Goal: Information Seeking & Learning: Learn about a topic

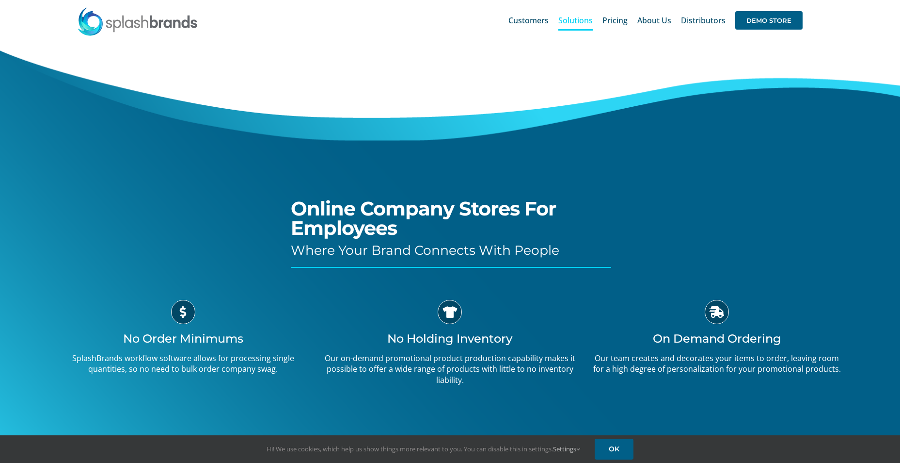
click at [543, 241] on div "Online Company Stores For Employees Where Your Brand Connects With People" at bounding box center [469, 154] width 356 height 227
click at [619, 22] on span "Pricing" at bounding box center [615, 20] width 25 height 8
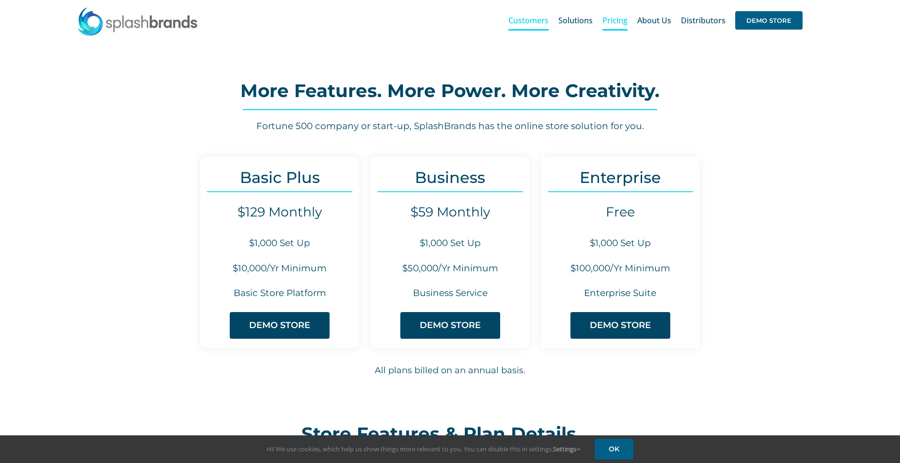
click at [543, 19] on span "Customers" at bounding box center [529, 20] width 40 height 8
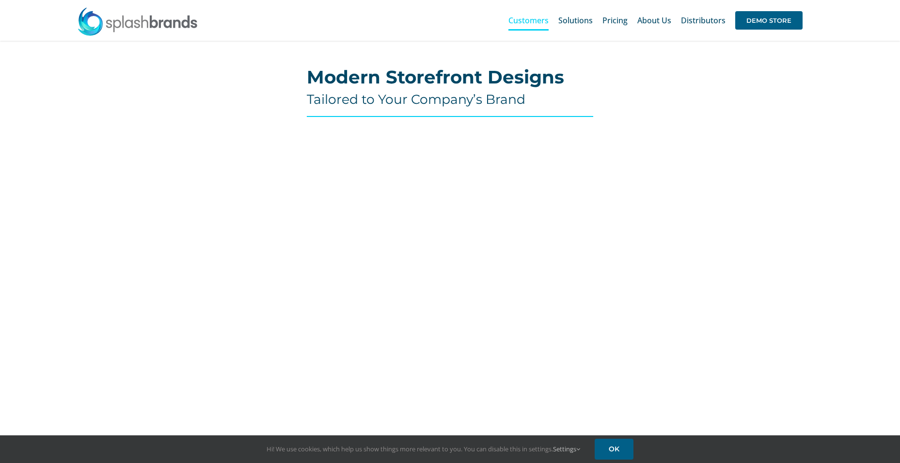
scroll to position [48, 0]
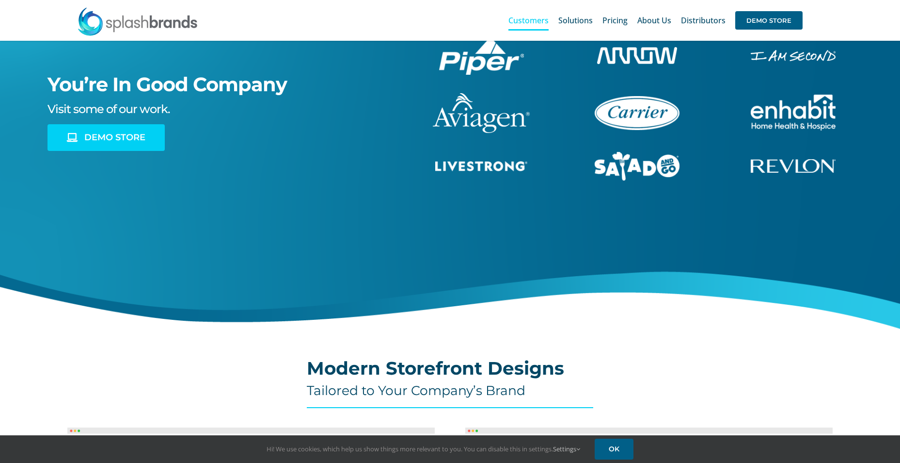
click at [139, 142] on span "DEMO STORE" at bounding box center [114, 137] width 61 height 10
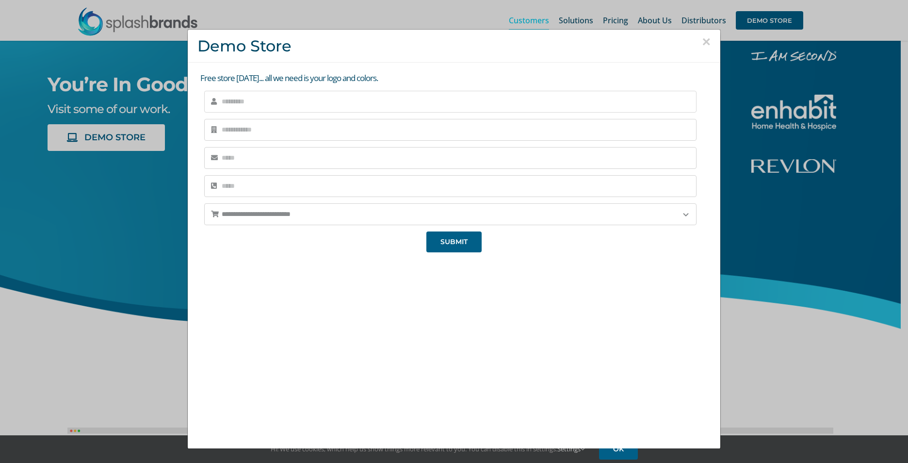
click at [320, 104] on input "text" at bounding box center [450, 102] width 492 height 22
click at [730, 330] on div "**********" at bounding box center [454, 231] width 908 height 463
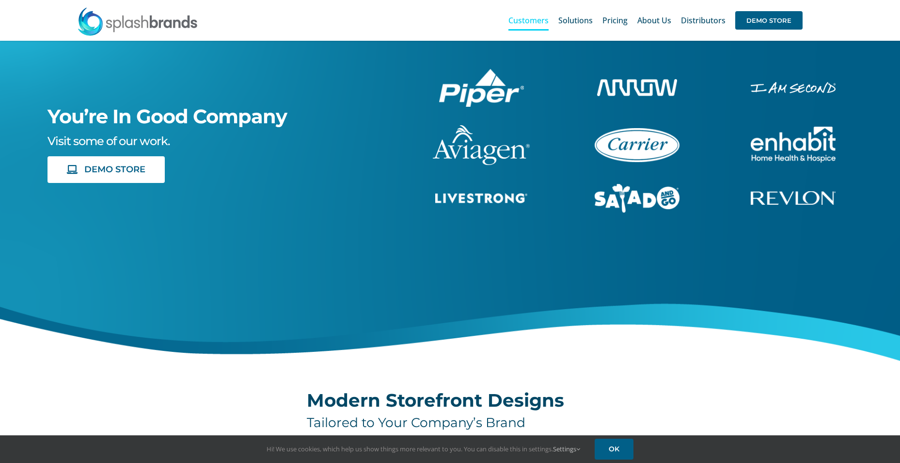
scroll to position [0, 0]
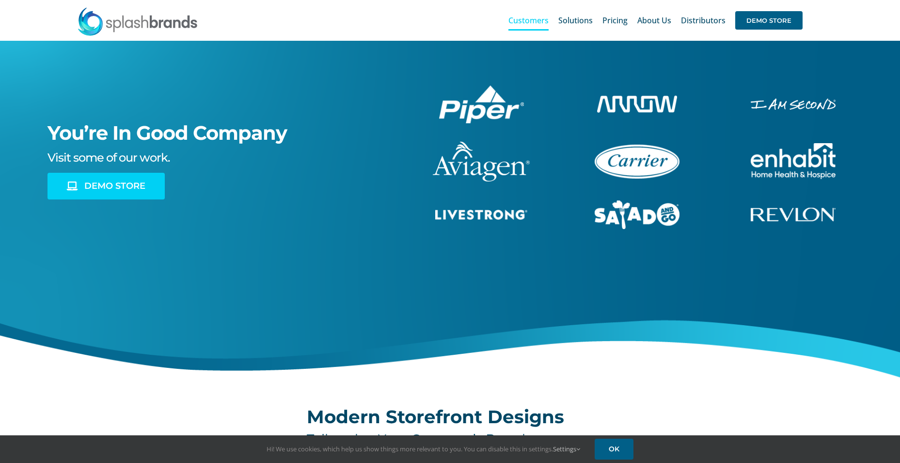
click at [150, 194] on link "DEMO STORE" at bounding box center [106, 186] width 117 height 27
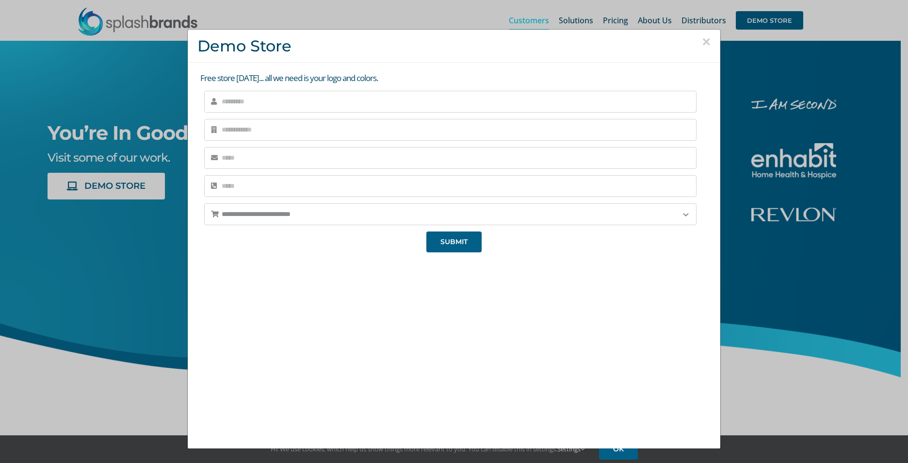
click at [849, 214] on div "**********" at bounding box center [454, 231] width 908 height 463
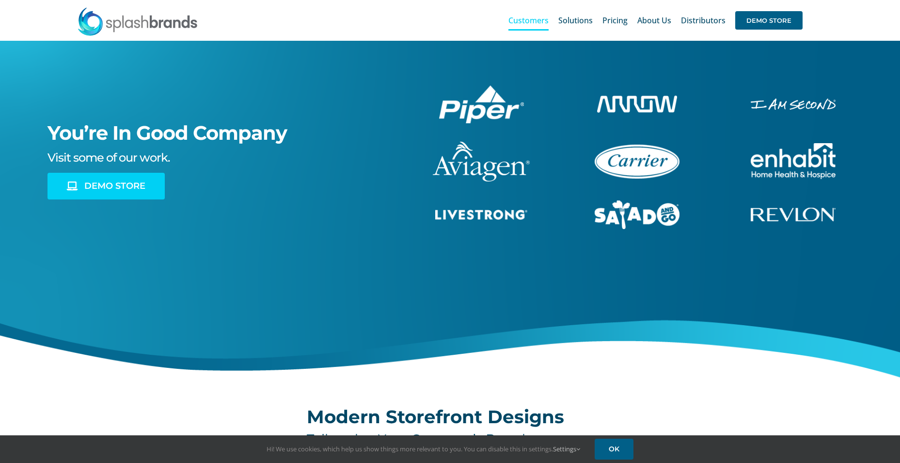
click at [109, 184] on span "DEMO STORE" at bounding box center [114, 186] width 61 height 10
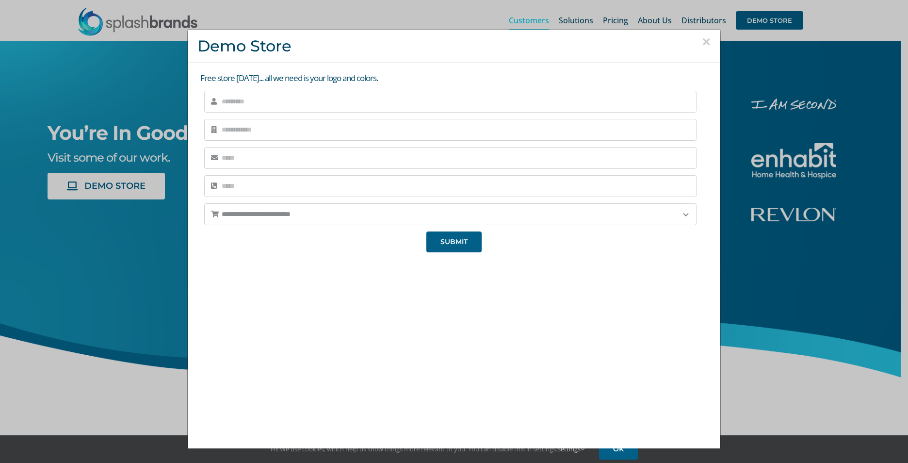
click at [290, 104] on input "text" at bounding box center [450, 102] width 492 height 22
click at [648, 316] on div "We're super excited to hear from you! We'll be reaching out very soon, so we ca…" at bounding box center [453, 347] width 513 height 183
click at [159, 308] on div "**********" at bounding box center [454, 231] width 908 height 463
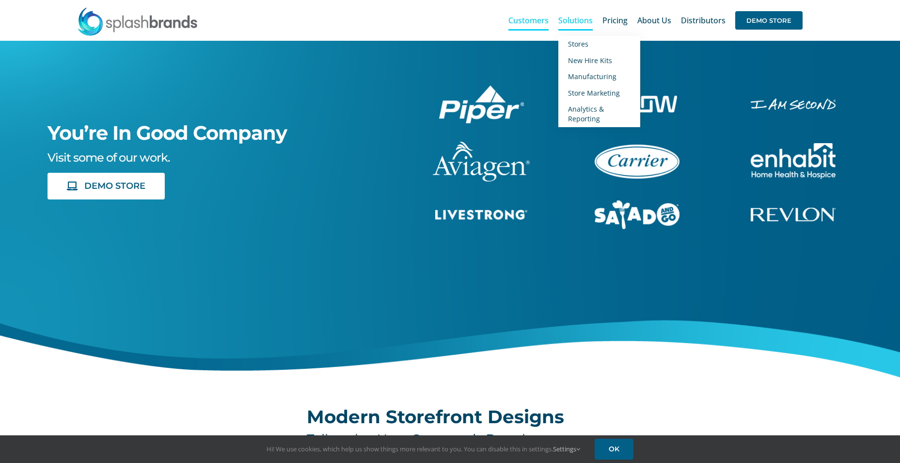
click at [583, 20] on span "Solutions" at bounding box center [576, 20] width 34 height 8
click at [586, 45] on span "Stores" at bounding box center [578, 43] width 20 height 9
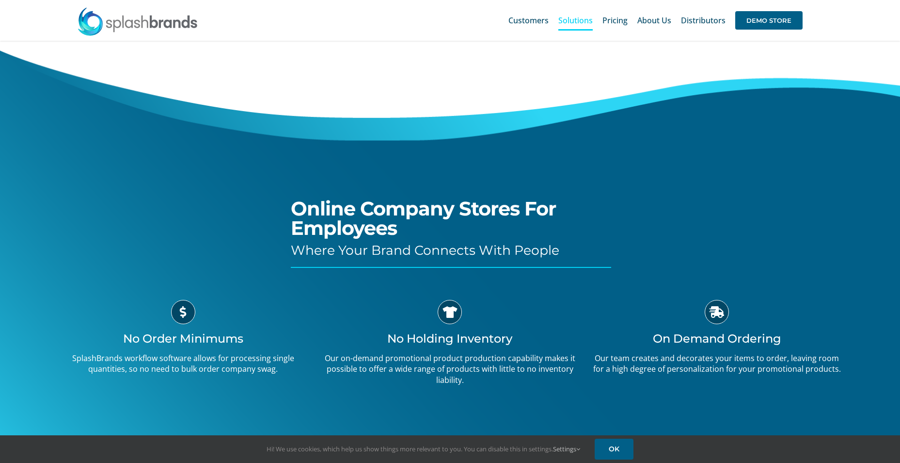
scroll to position [97, 0]
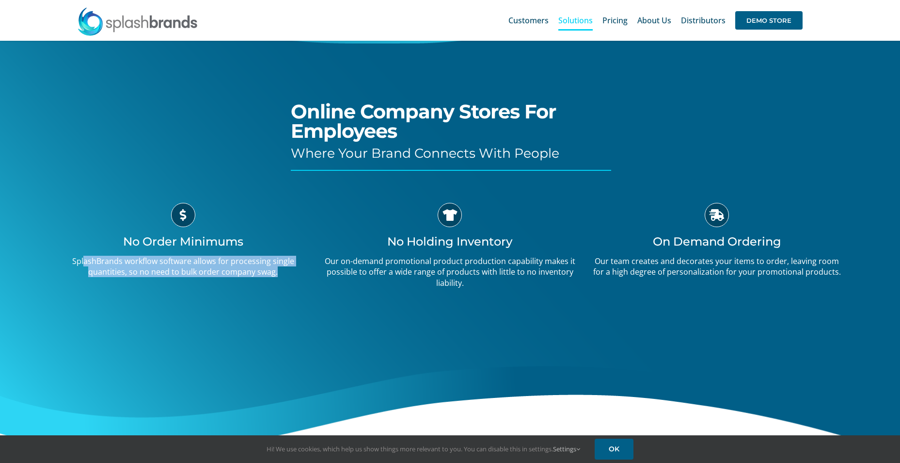
drag, startPoint x: 86, startPoint y: 265, endPoint x: 284, endPoint y: 276, distance: 198.1
click at [284, 276] on p "SplashBrands workflow software allows for processing single quantities, so no n…" at bounding box center [183, 266] width 253 height 22
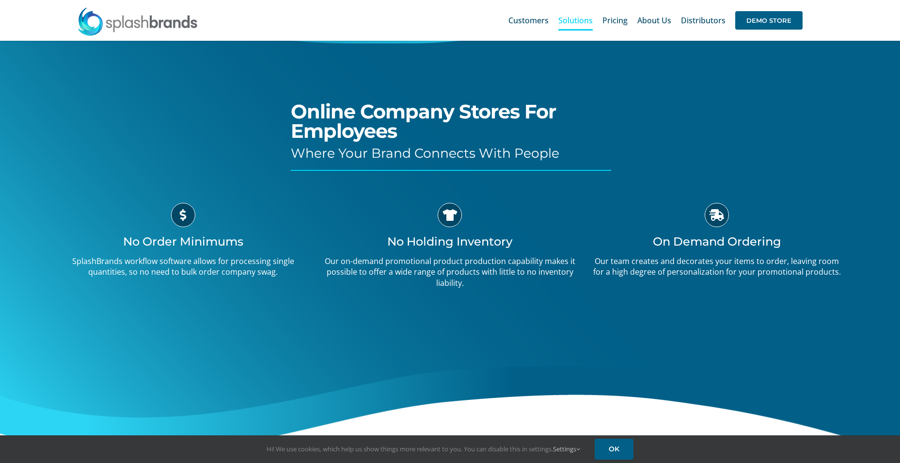
drag, startPoint x: 284, startPoint y: 276, endPoint x: 415, endPoint y: 270, distance: 132.0
click at [415, 270] on p "Our on-demand promotional product production capability makes it possible to of…" at bounding box center [450, 271] width 253 height 32
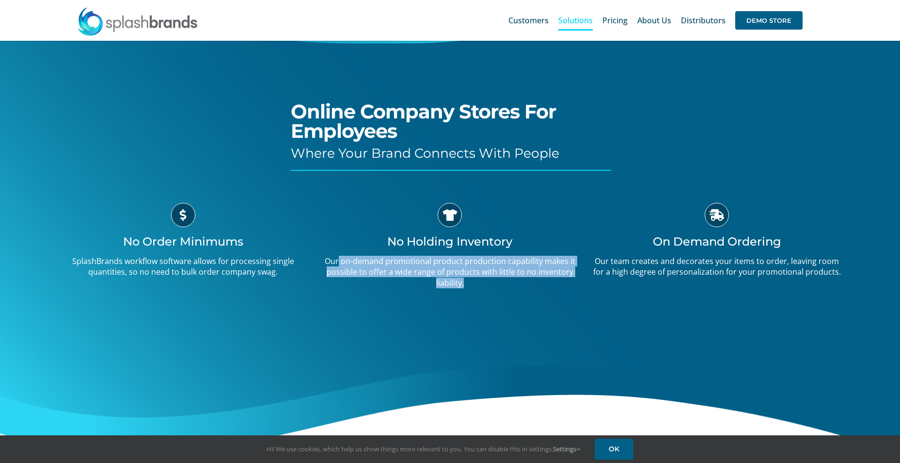
drag, startPoint x: 342, startPoint y: 253, endPoint x: 489, endPoint y: 294, distance: 152.4
click at [489, 294] on div "No Holding Inventory Our on-demand promotional product production capability ma…" at bounding box center [450, 250] width 267 height 95
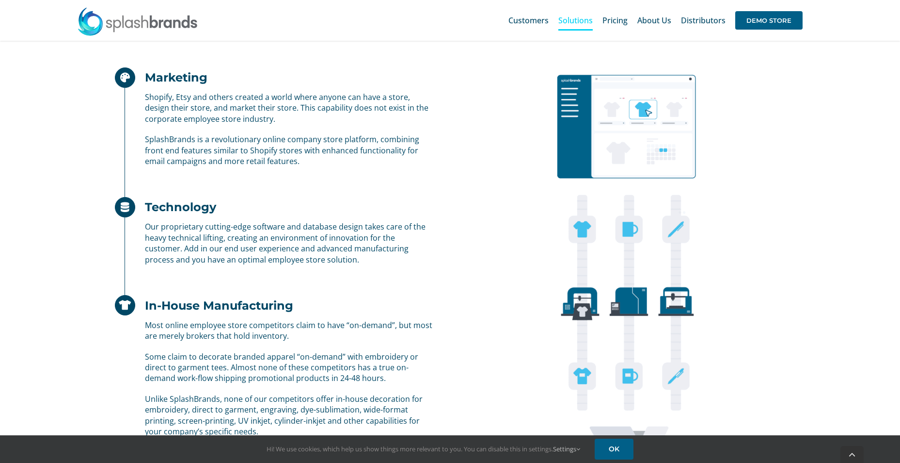
scroll to position [679, 0]
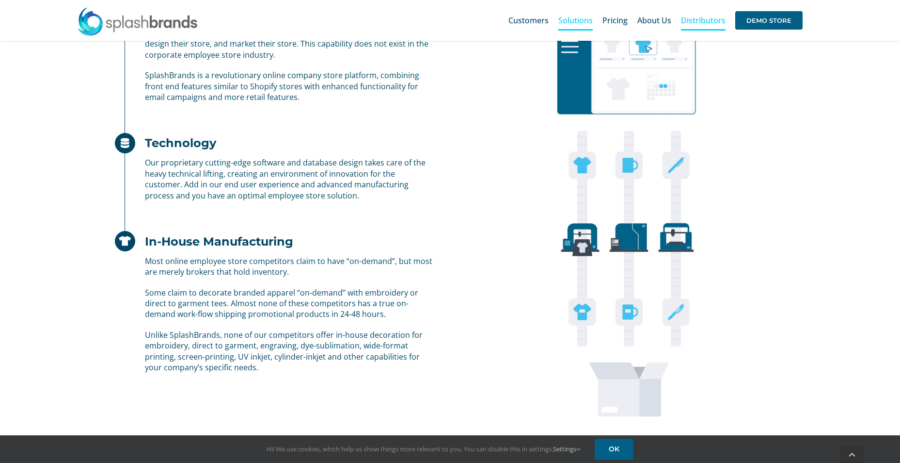
click at [721, 18] on span "Distributors" at bounding box center [703, 20] width 45 height 8
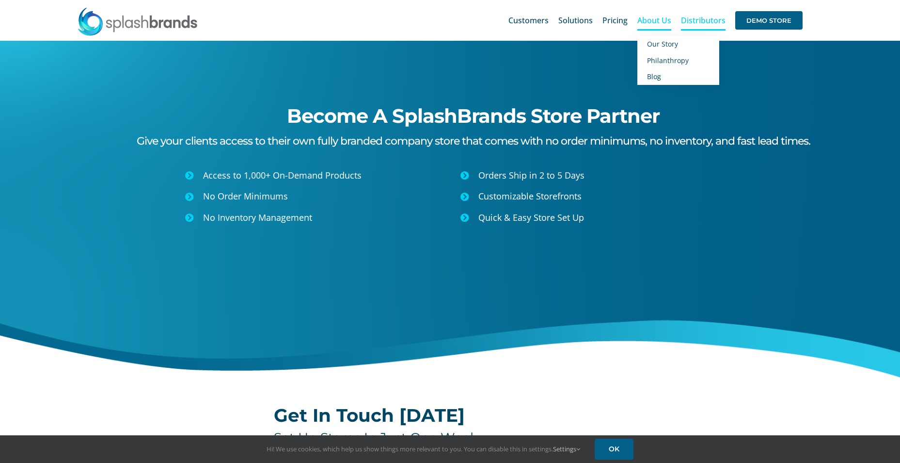
click at [670, 16] on span "About Us" at bounding box center [655, 20] width 34 height 8
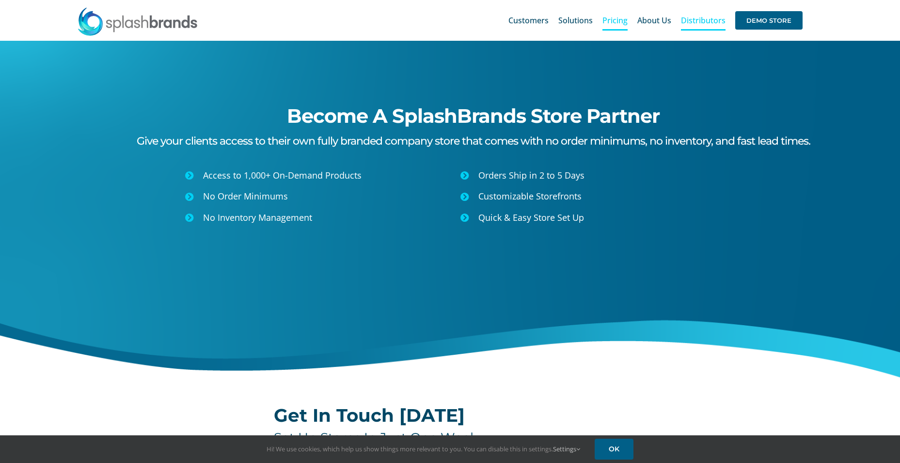
click at [617, 20] on span "Pricing" at bounding box center [615, 20] width 25 height 8
